Goal: Task Accomplishment & Management: Complete application form

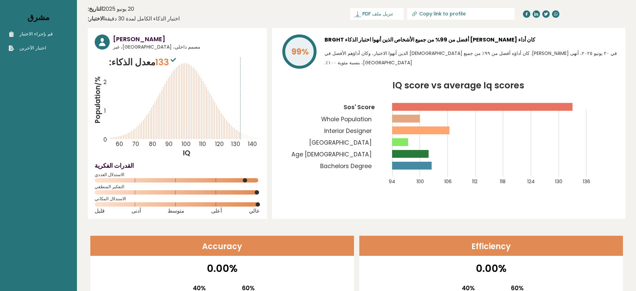
click at [49, 22] on font "مشرق" at bounding box center [38, 17] width 22 height 11
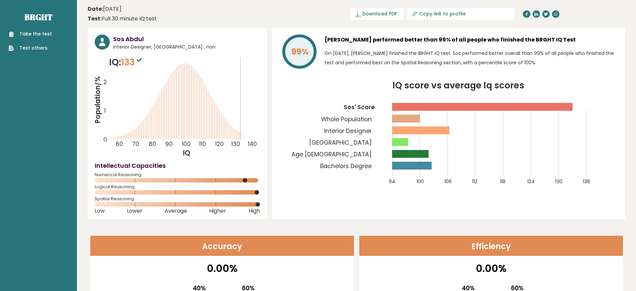
click at [13, 31] on link "Take the test" at bounding box center [30, 33] width 43 height 7
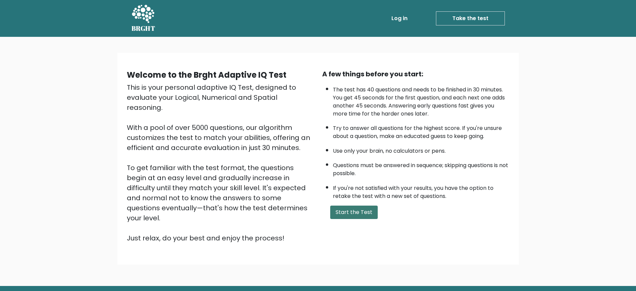
click at [337, 205] on button "Start the Test" at bounding box center [353, 211] width 47 height 13
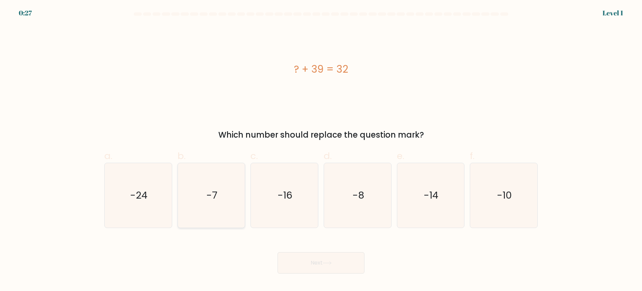
click at [199, 163] on icon "-7" at bounding box center [211, 195] width 65 height 65
click at [321, 145] on input "b. -7" at bounding box center [321, 147] width 0 height 4
radio input "true"
click at [220, 236] on div "Next" at bounding box center [320, 254] width 441 height 37
click at [213, 188] on text "-7" at bounding box center [212, 194] width 11 height 13
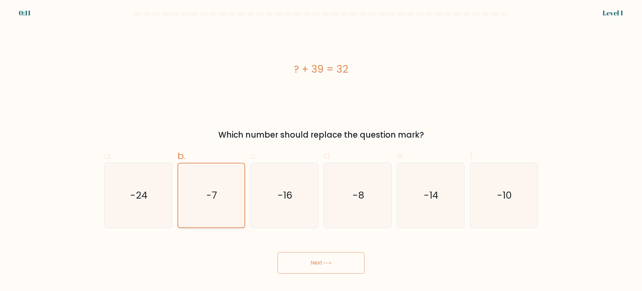
click at [321, 145] on input "b. -7" at bounding box center [321, 147] width 0 height 4
click at [178, 149] on span "b." at bounding box center [182, 155] width 8 height 13
click at [321, 145] on input "b. -7" at bounding box center [321, 147] width 0 height 4
click at [179, 149] on span "b." at bounding box center [182, 155] width 8 height 13
click at [321, 145] on input "b. -7" at bounding box center [321, 147] width 0 height 4
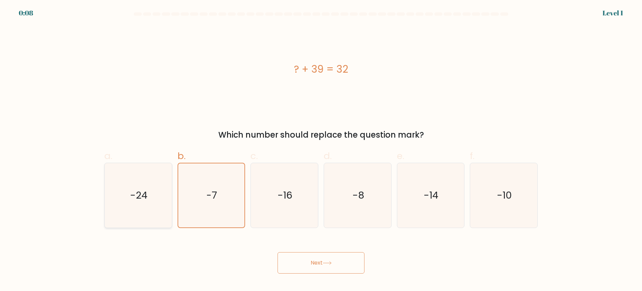
drag, startPoint x: 159, startPoint y: 97, endPoint x: 117, endPoint y: 97, distance: 41.8
click at [155, 163] on icon "-24" at bounding box center [138, 195] width 65 height 65
click at [321, 145] on input "a. -24" at bounding box center [321, 147] width 0 height 4
radio input "true"
drag, startPoint x: 104, startPoint y: 97, endPoint x: 275, endPoint y: 88, distance: 171.4
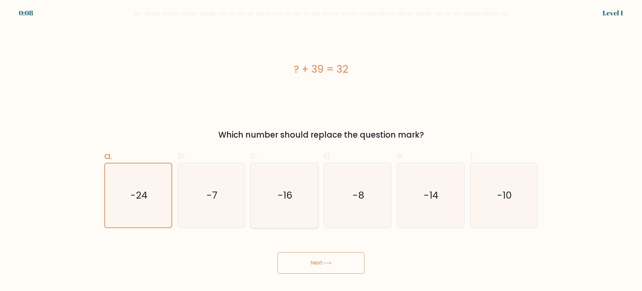
click at [107, 162] on div "-24" at bounding box center [138, 194] width 68 height 65
click at [321, 145] on input "a. -24" at bounding box center [321, 147] width 0 height 4
drag, startPoint x: 363, startPoint y: 86, endPoint x: 426, endPoint y: 88, distance: 62.6
click at [387, 163] on icon "-8" at bounding box center [357, 195] width 65 height 65
click at [466, 149] on div "e. -14" at bounding box center [430, 188] width 73 height 79
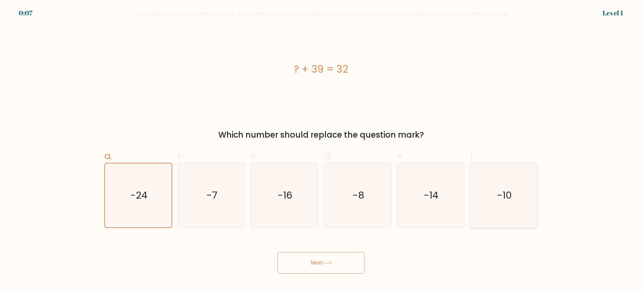
click at [510, 163] on icon "-10" at bounding box center [503, 195] width 65 height 65
click at [321, 145] on input "f. -10" at bounding box center [321, 147] width 0 height 4
radio input "true"
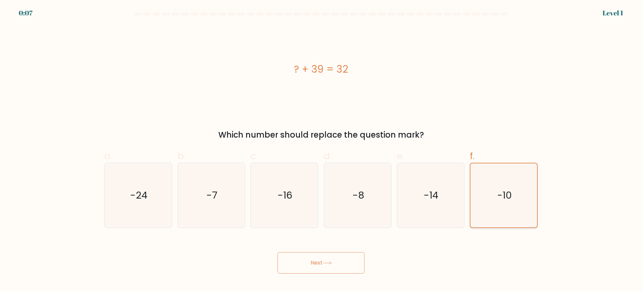
click at [514, 163] on icon "-10" at bounding box center [504, 195] width 64 height 64
click at [321, 145] on input "f. -10" at bounding box center [321, 147] width 0 height 4
drag, startPoint x: 193, startPoint y: 85, endPoint x: 275, endPoint y: 136, distance: 96.9
click at [193, 163] on icon "-7" at bounding box center [211, 195] width 65 height 65
click at [321, 145] on input "b. -7" at bounding box center [321, 147] width 0 height 4
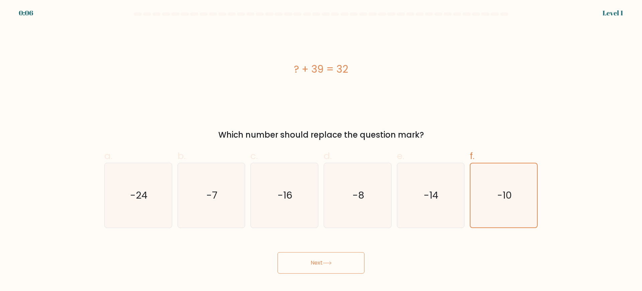
radio input "true"
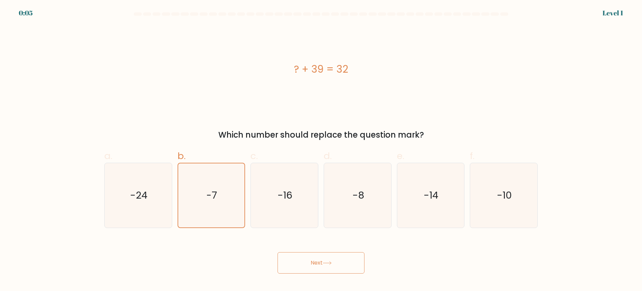
click at [314, 252] on button "Next" at bounding box center [320, 262] width 87 height 21
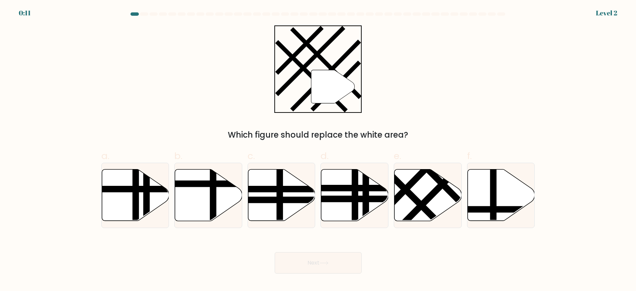
scroll to position [282, 0]
click at [446, 221] on icon at bounding box center [427, 194] width 67 height 51
click at [318, 150] on input "e." at bounding box center [318, 147] width 0 height 4
radio input "true"
click at [312, 273] on button "Next" at bounding box center [317, 262] width 87 height 21
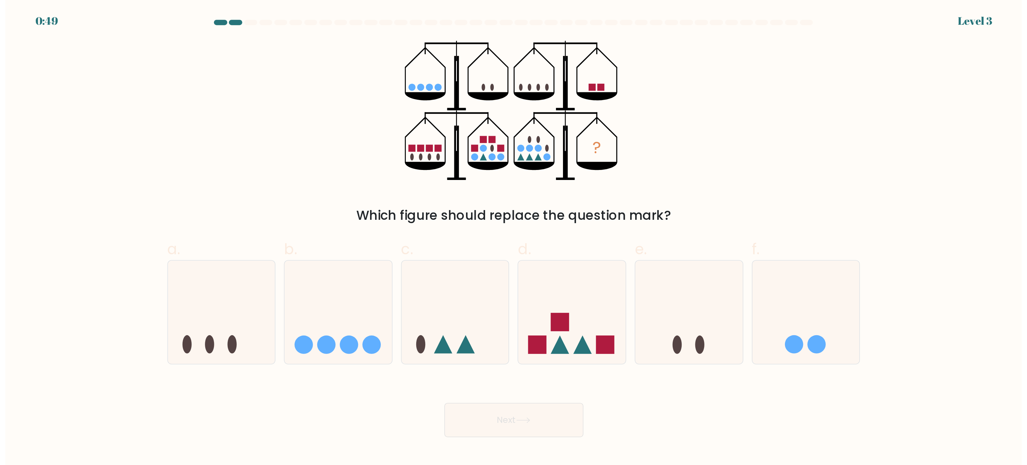
scroll to position [0, 0]
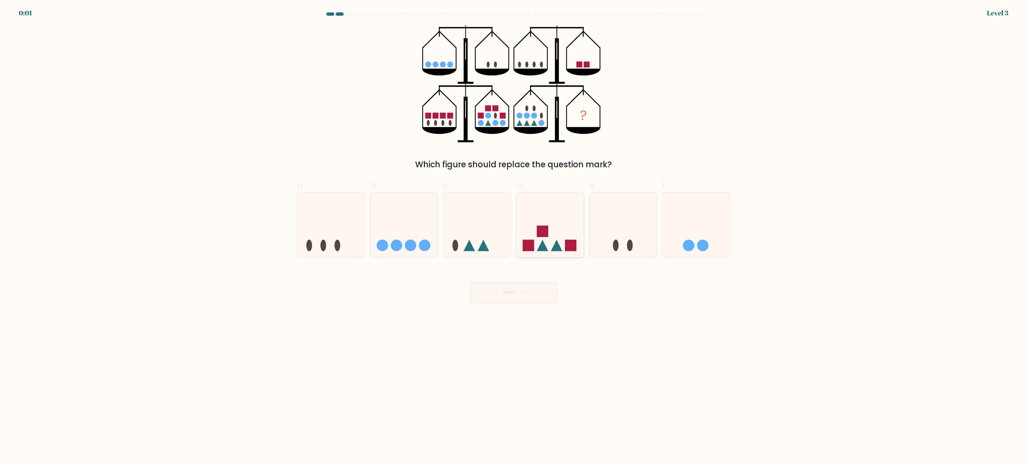
click at [557, 253] on icon at bounding box center [550, 224] width 67 height 55
click at [514, 237] on input "d." at bounding box center [514, 234] width 0 height 4
radio input "true"
click at [506, 290] on div "Next" at bounding box center [513, 283] width 441 height 37
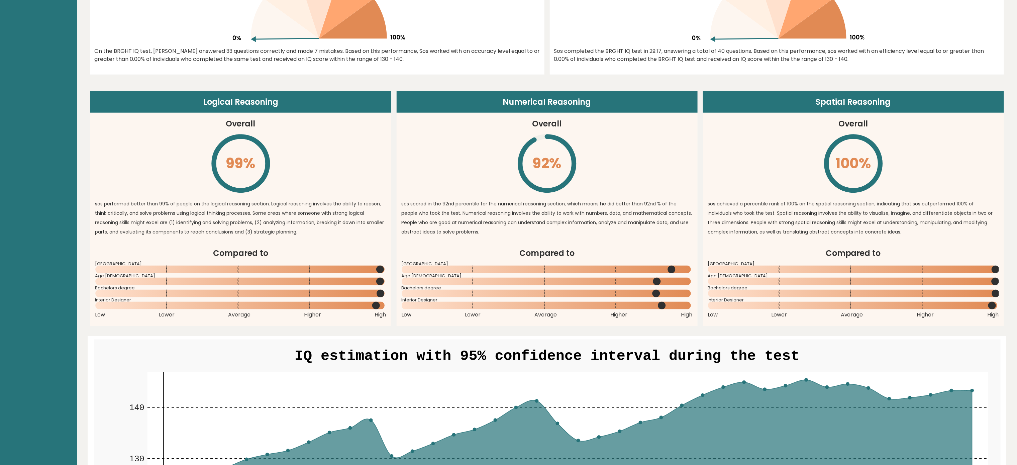
scroll to position [399, 0]
